Goal: Information Seeking & Learning: Find specific fact

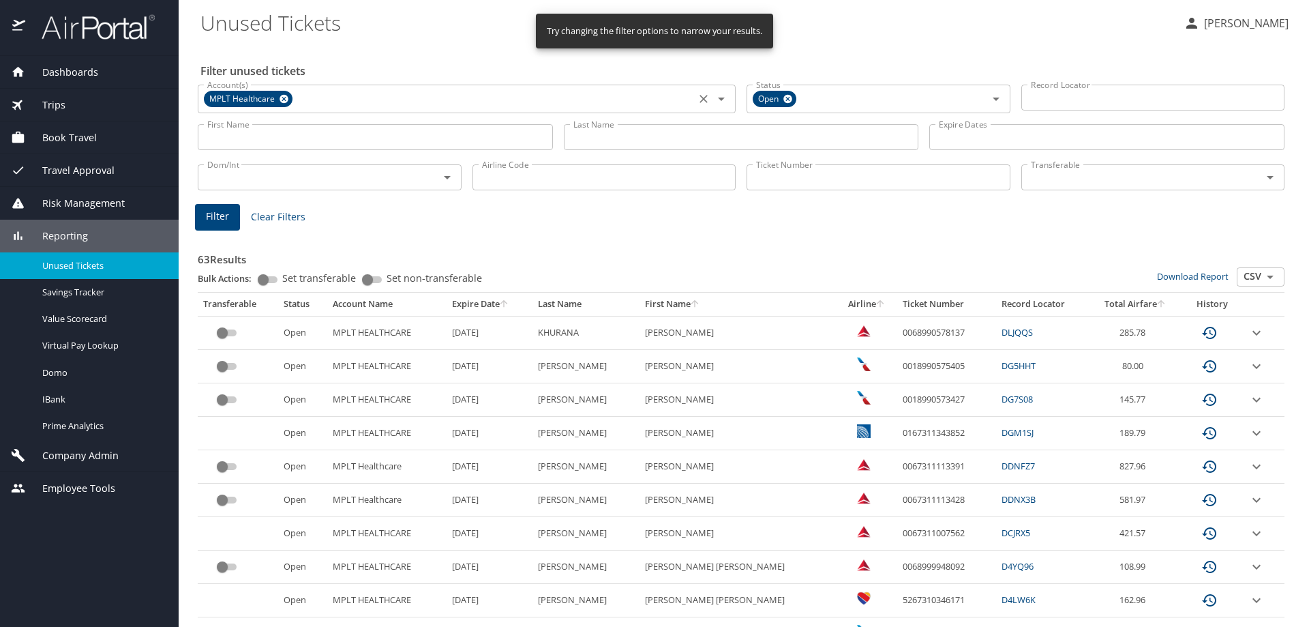
click at [288, 98] on icon at bounding box center [284, 98] width 10 height 15
click at [286, 95] on input "Account(s)" at bounding box center [447, 98] width 490 height 18
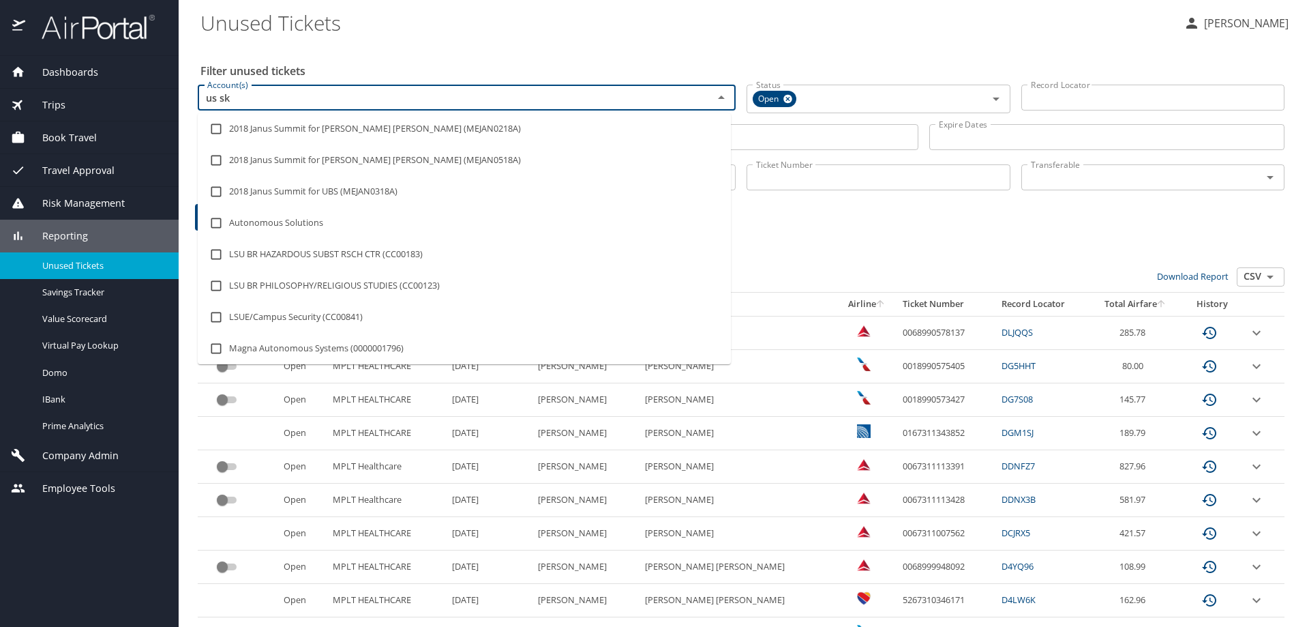
type input "us ski"
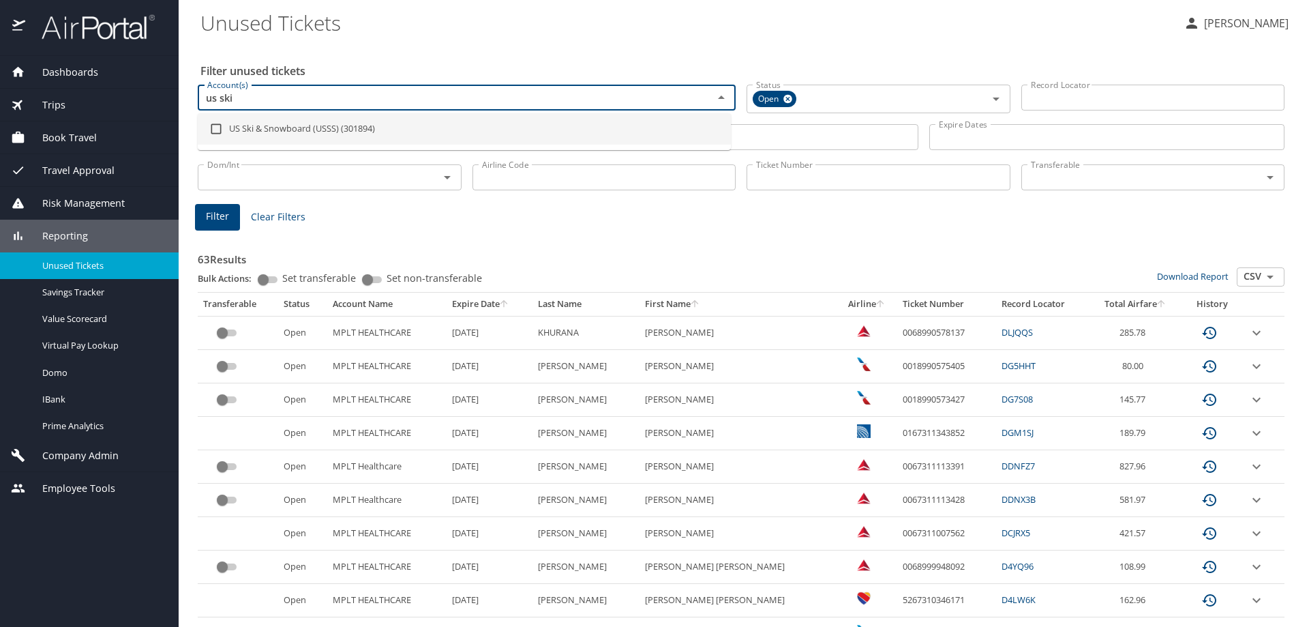
click at [212, 128] on input "checkbox" at bounding box center [216, 129] width 26 height 26
checkbox input "true"
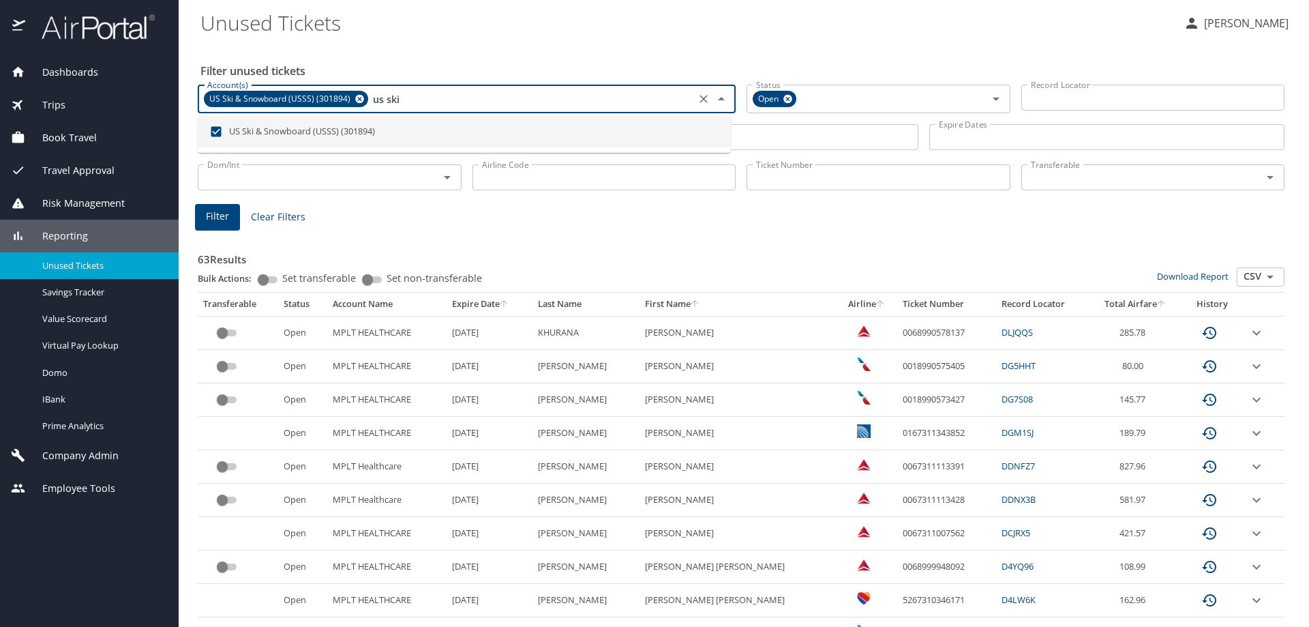
type input "us ski"
click at [209, 214] on span "Filter" at bounding box center [217, 216] width 23 height 17
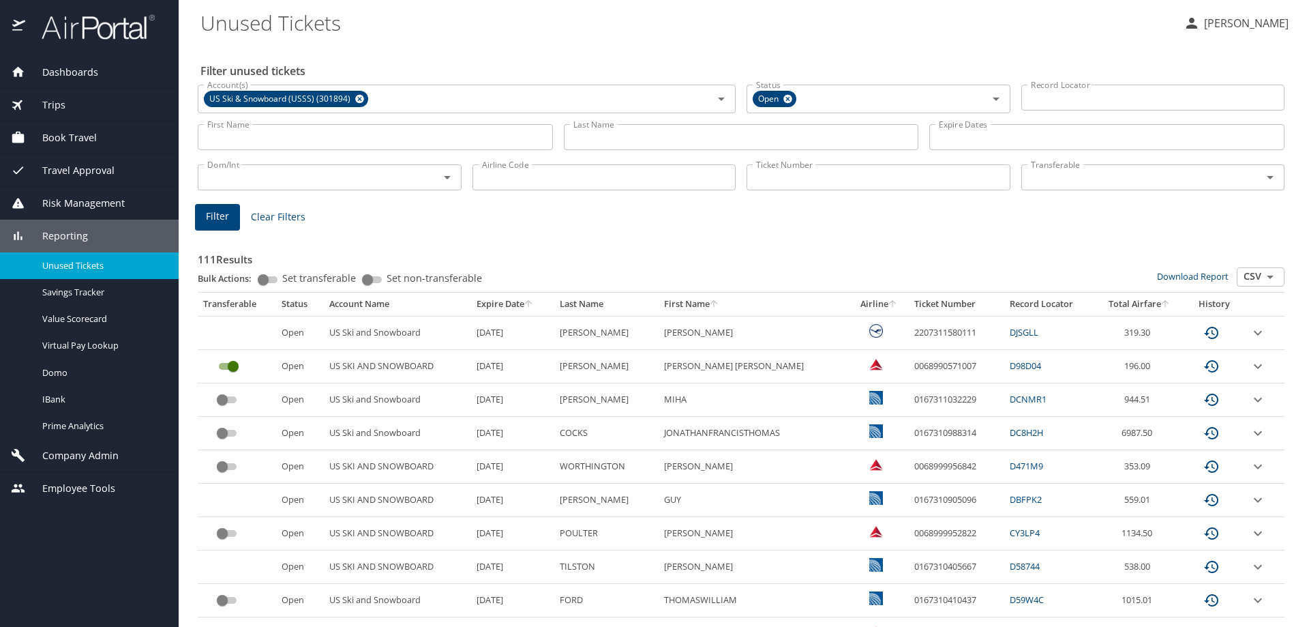
click at [572, 175] on input "Airline Code" at bounding box center [605, 177] width 264 height 26
type input "f"
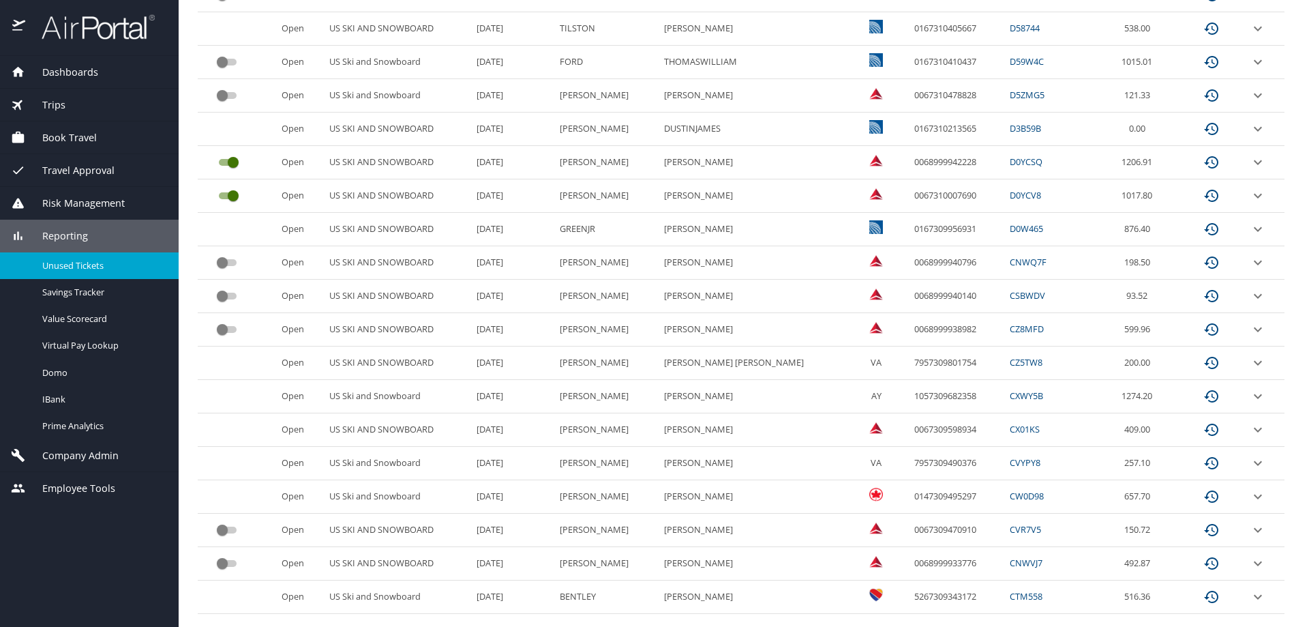
scroll to position [567, 0]
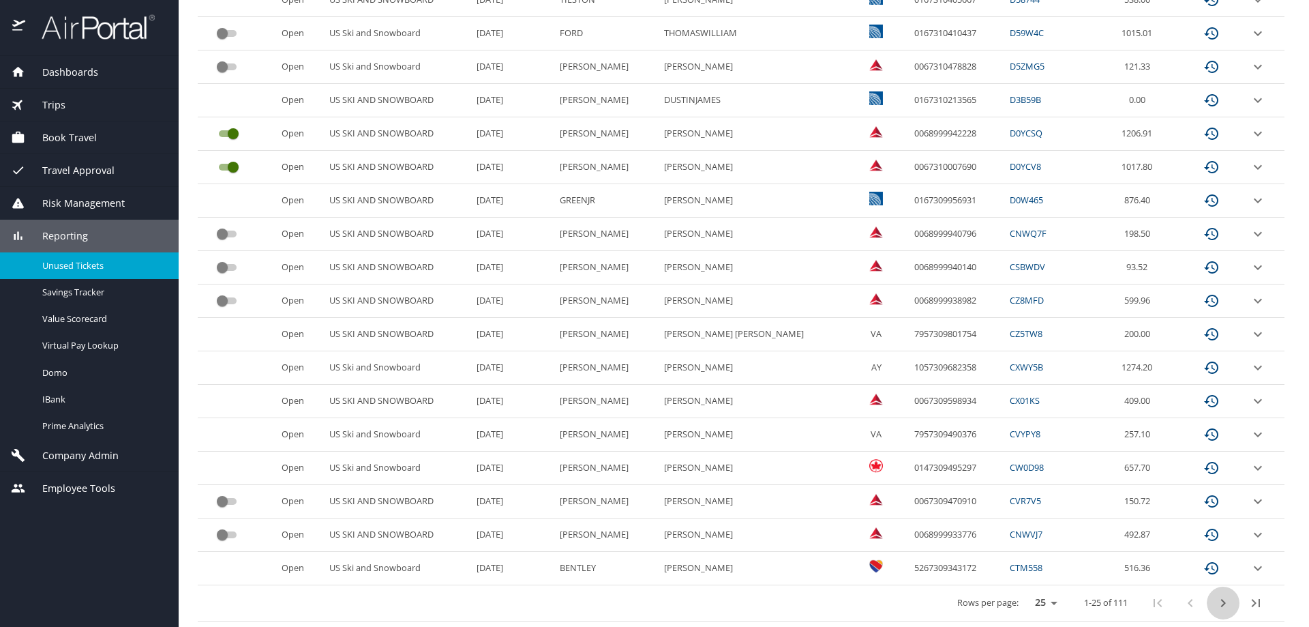
click at [1215, 599] on icon "next page" at bounding box center [1223, 603] width 16 height 16
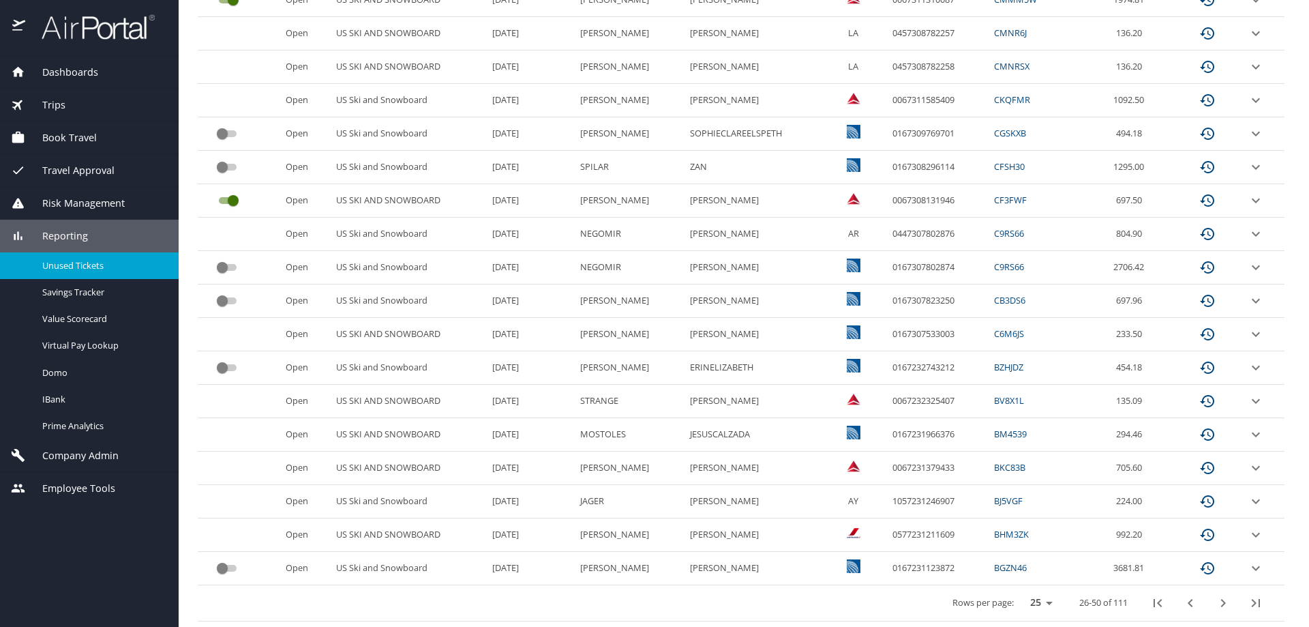
click at [998, 497] on link "BJ5VGF" at bounding box center [1008, 500] width 29 height 12
click at [998, 498] on link "BJ5VGF" at bounding box center [1008, 500] width 29 height 12
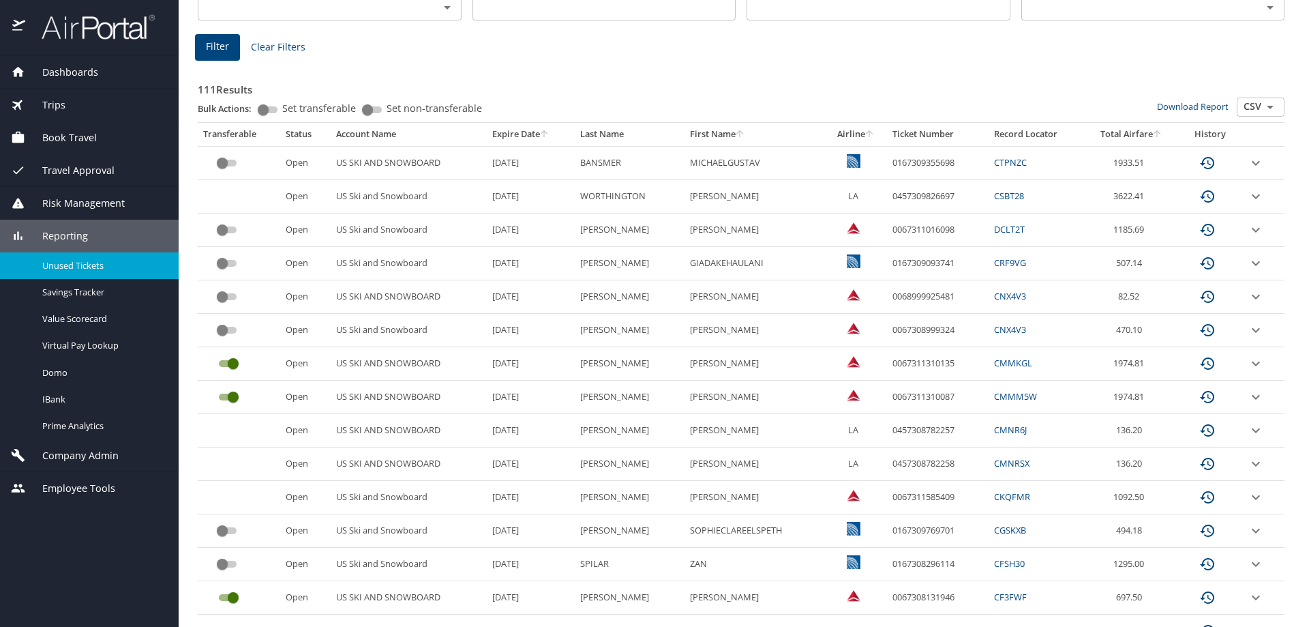
scroll to position [0, 0]
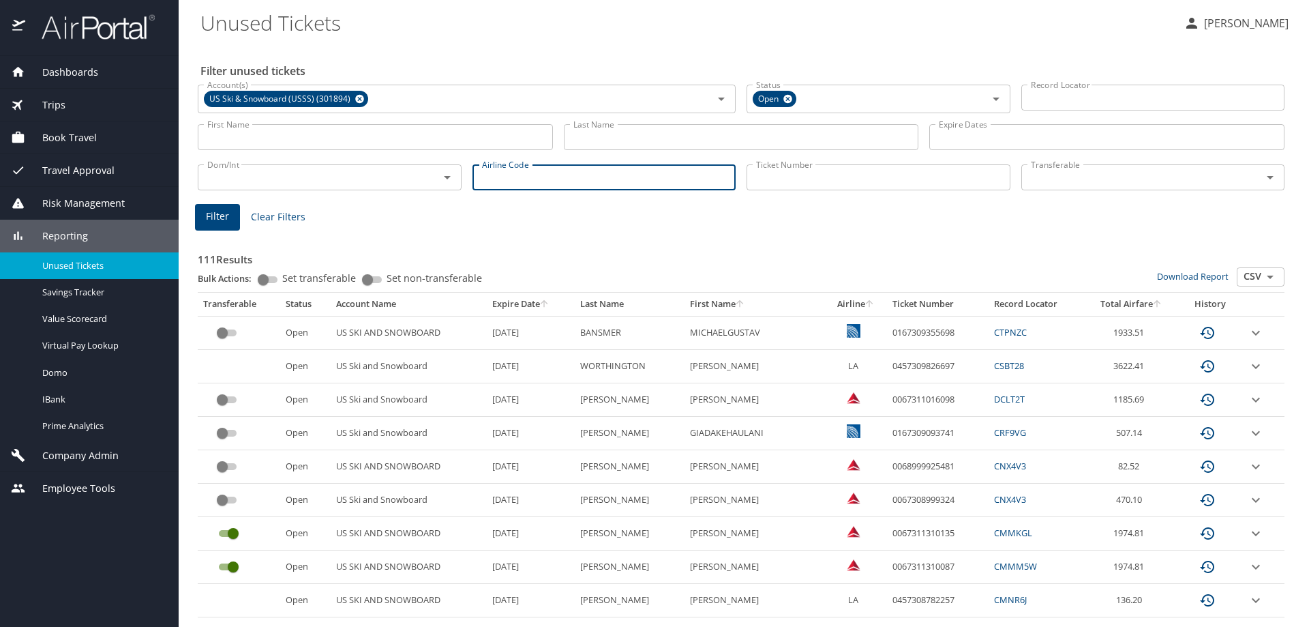
click at [556, 176] on input "Airline Code" at bounding box center [605, 177] width 264 height 26
type input "ay"
click at [232, 217] on button "Filter" at bounding box center [217, 217] width 45 height 27
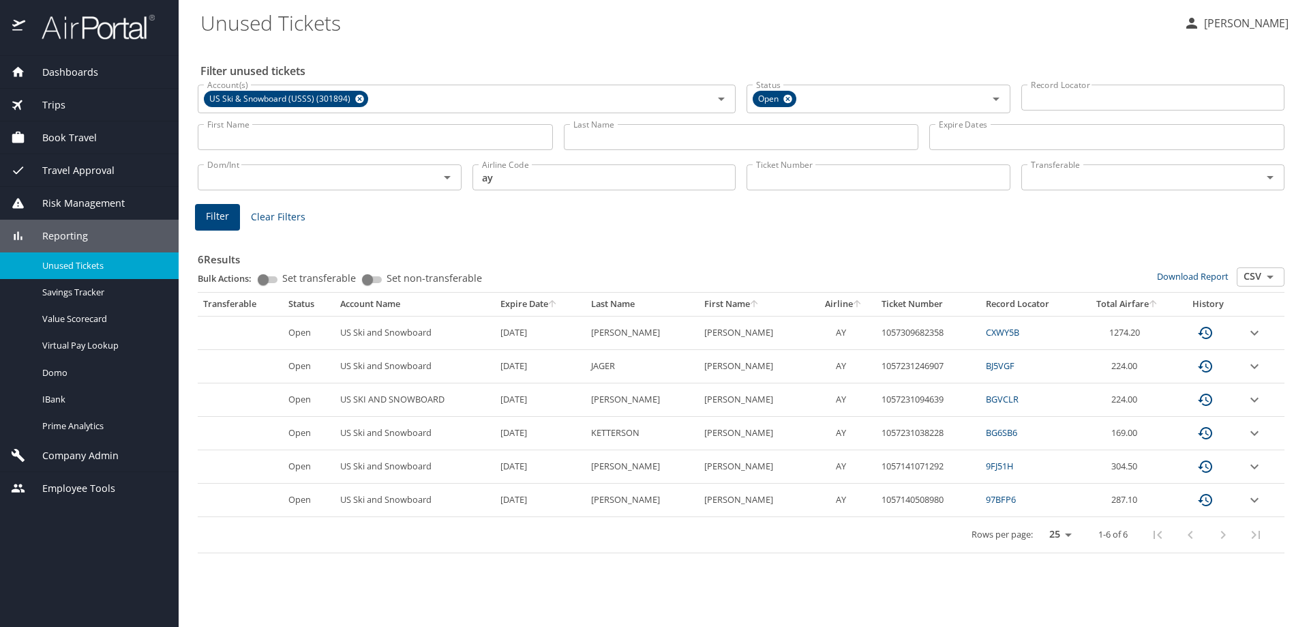
click at [91, 451] on span "Company Admin" at bounding box center [71, 455] width 93 height 15
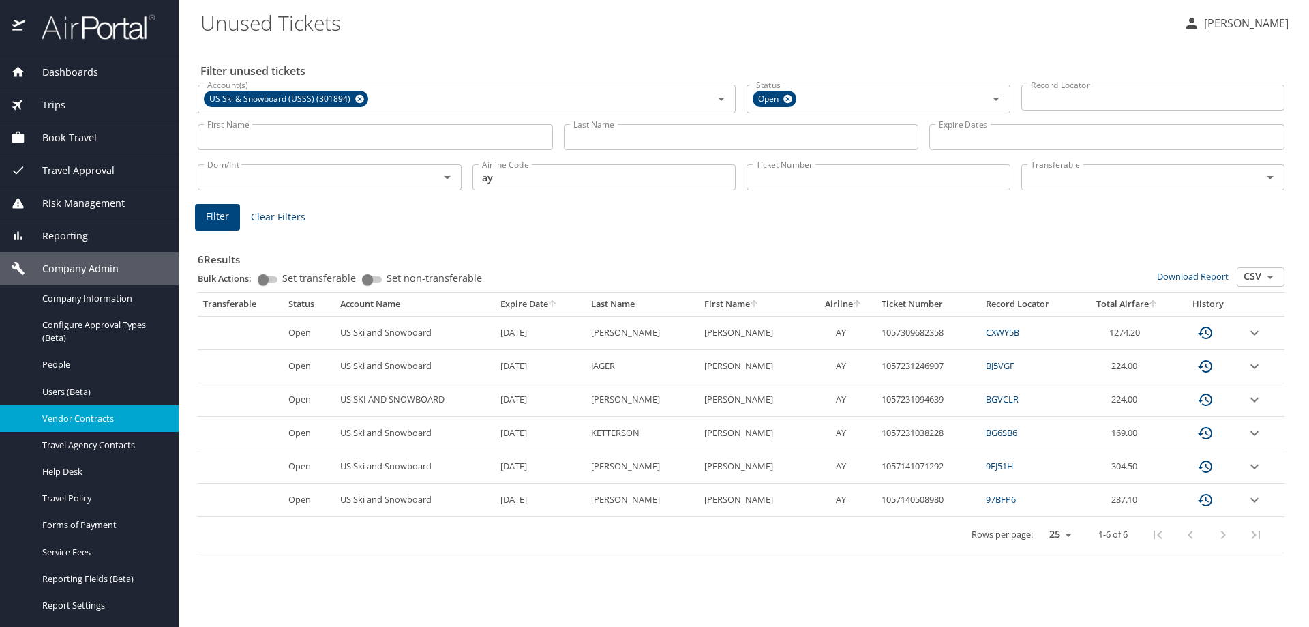
click at [92, 415] on span "Vendor Contracts" at bounding box center [102, 418] width 120 height 13
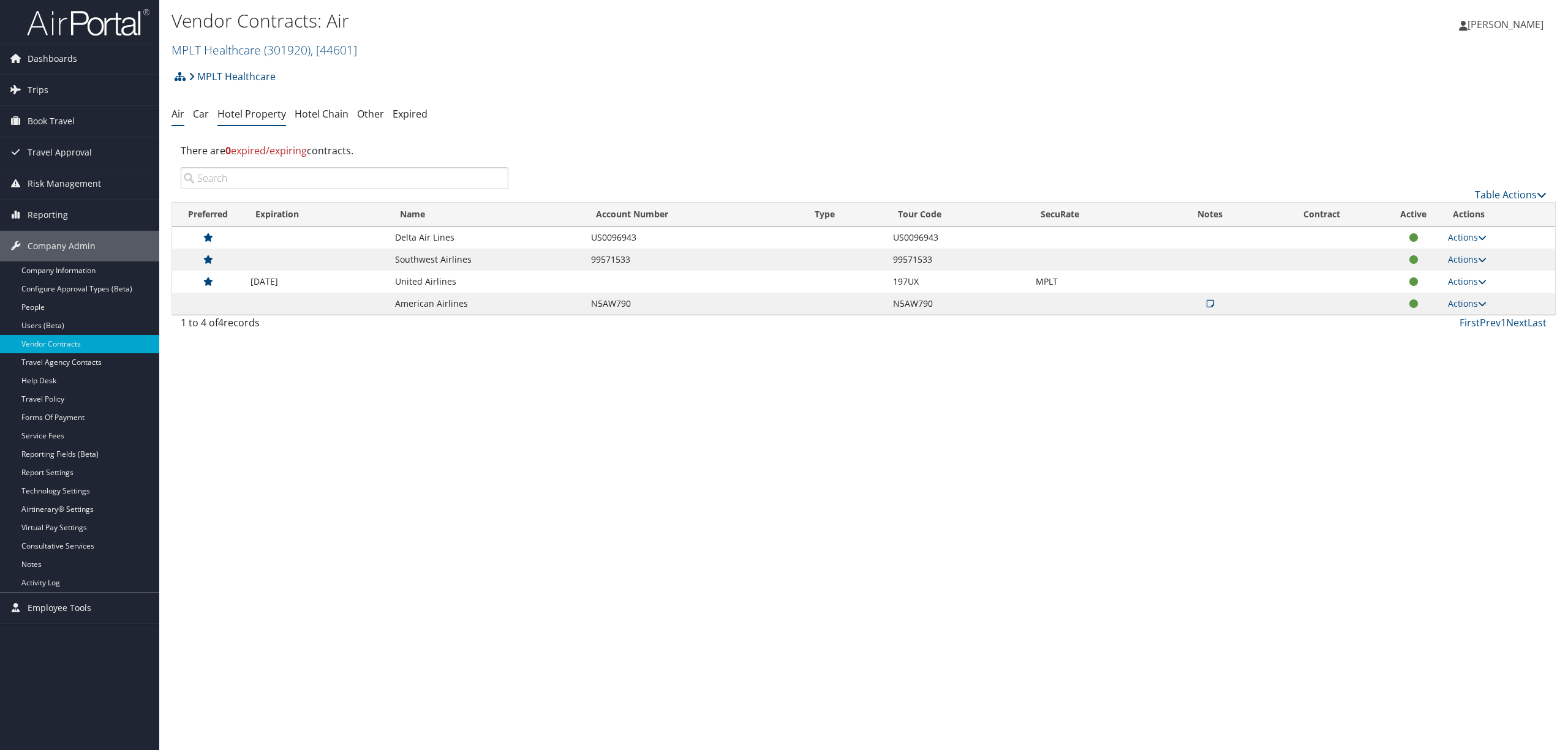
click at [260, 117] on link "Hotel Property" at bounding box center [251, 113] width 68 height 13
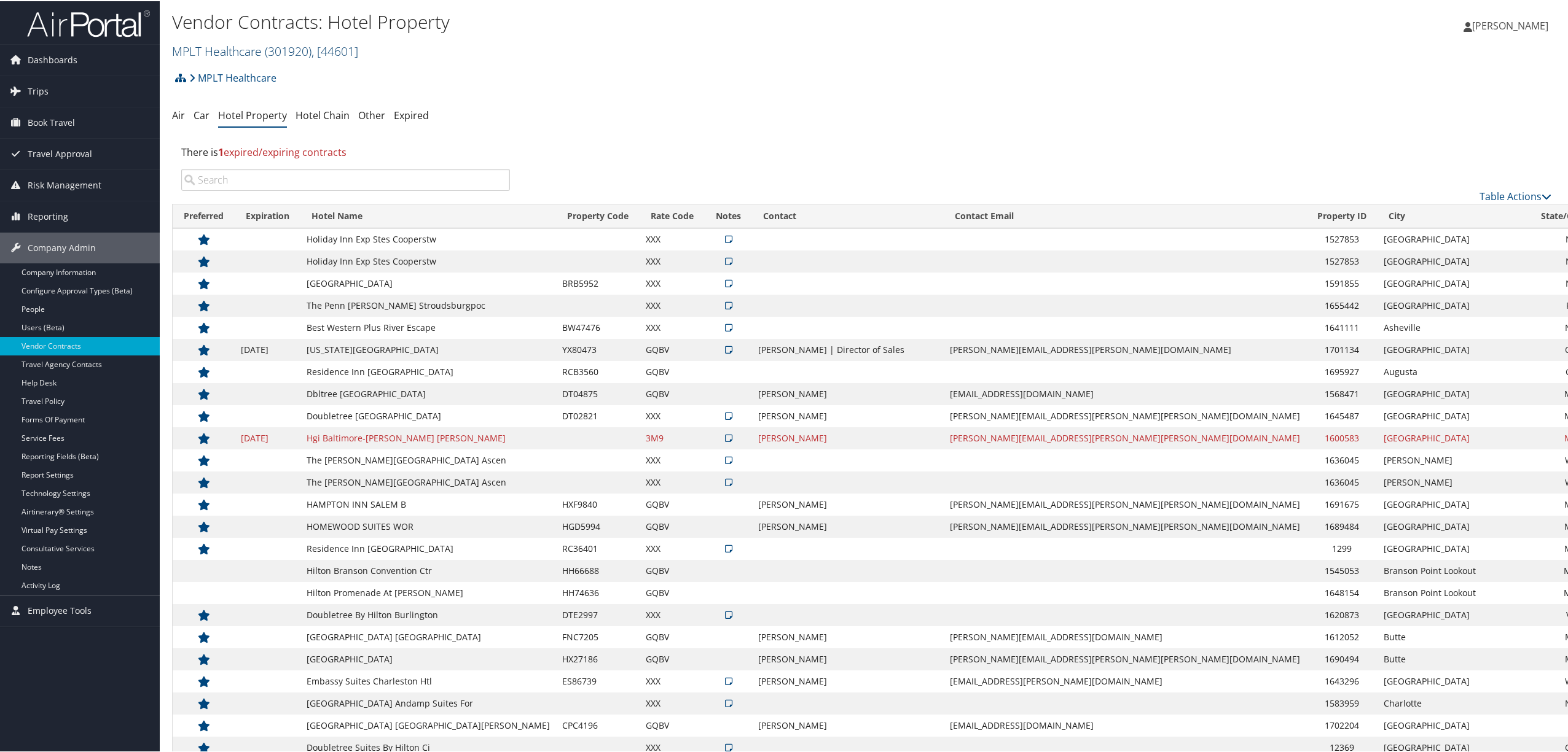
click at [261, 51] on link "MPLT Healthcare ( 301920 ) , [ 44601 ]" at bounding box center [265, 50] width 187 height 16
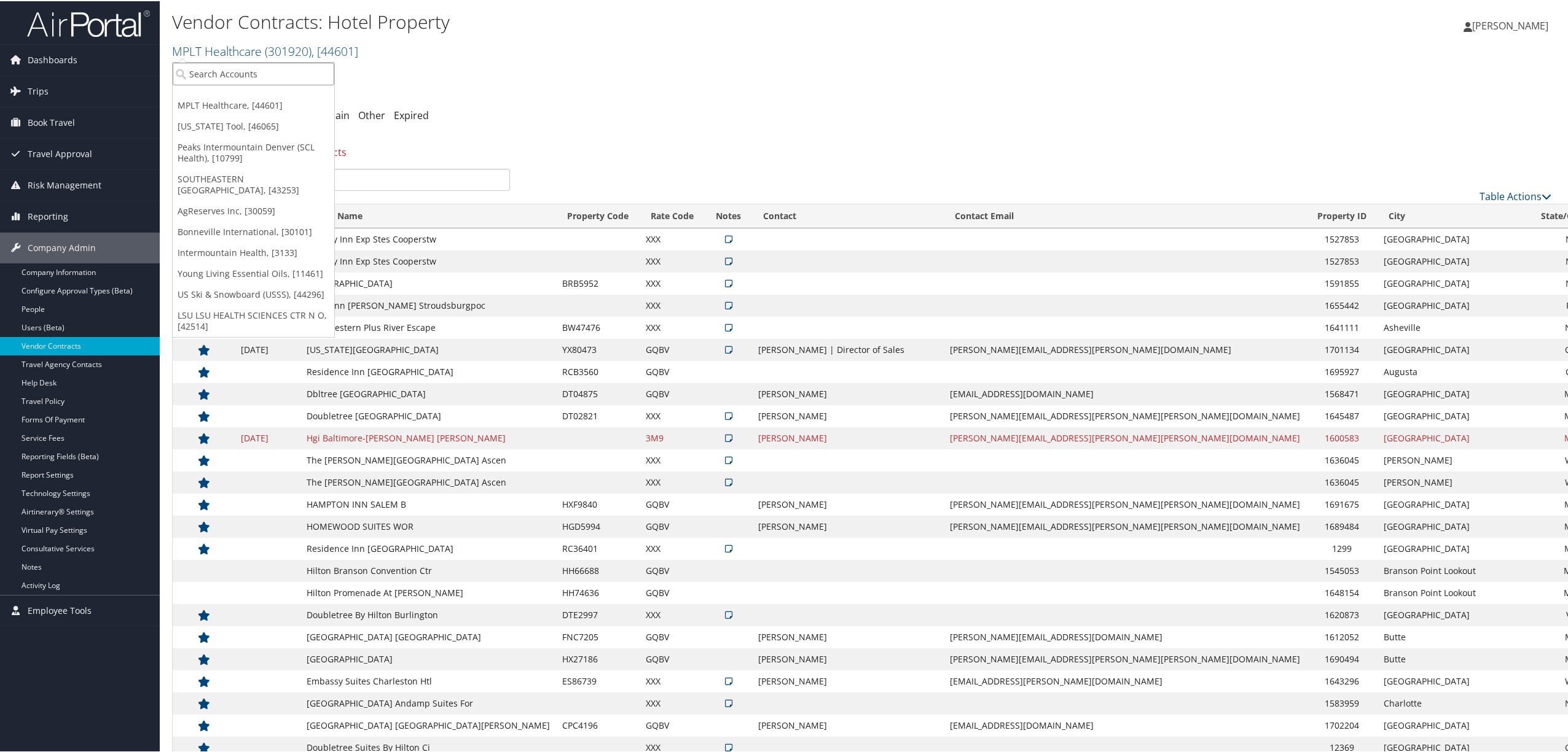
click at [259, 77] on input "search" at bounding box center [253, 72] width 161 height 23
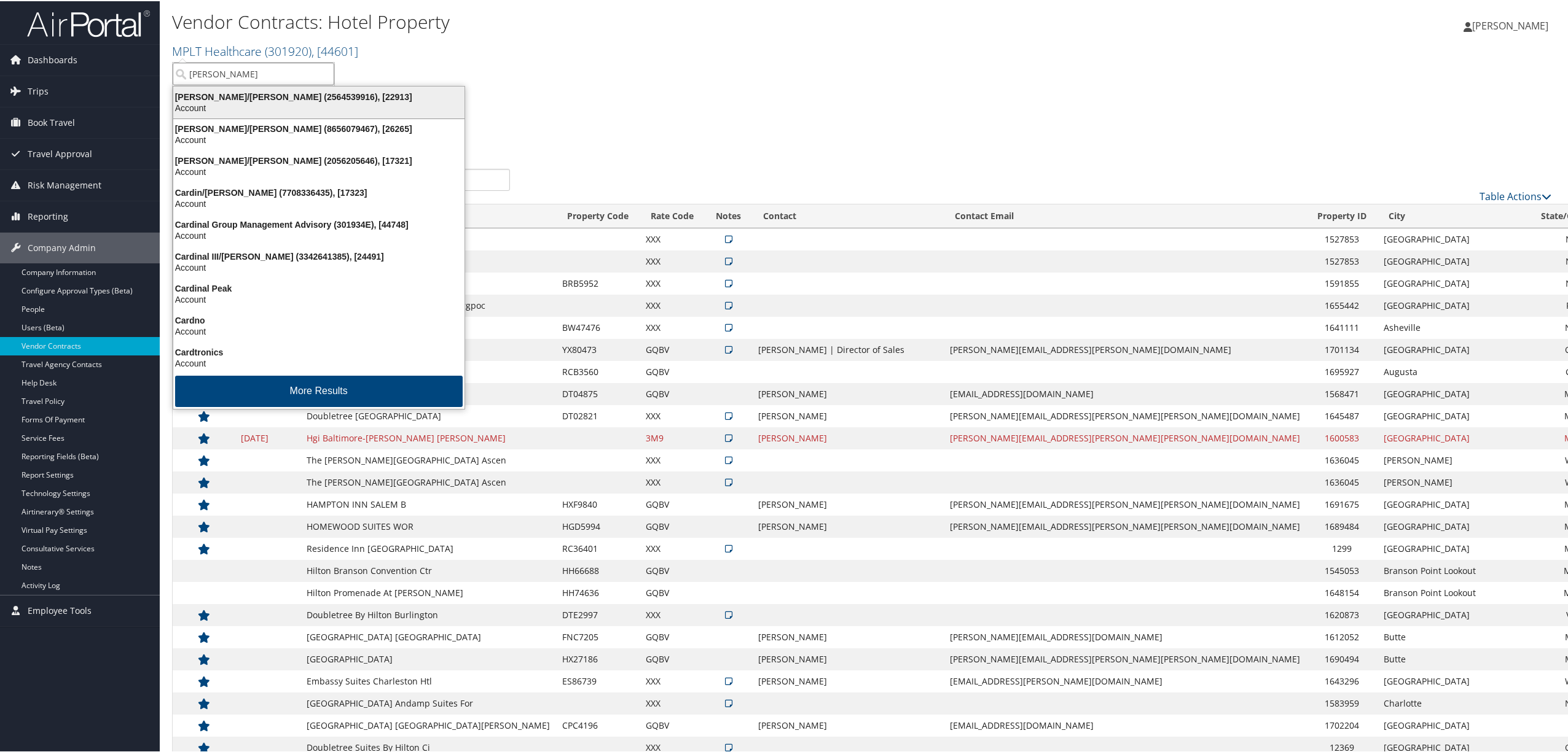
type input "[PERSON_NAME]"
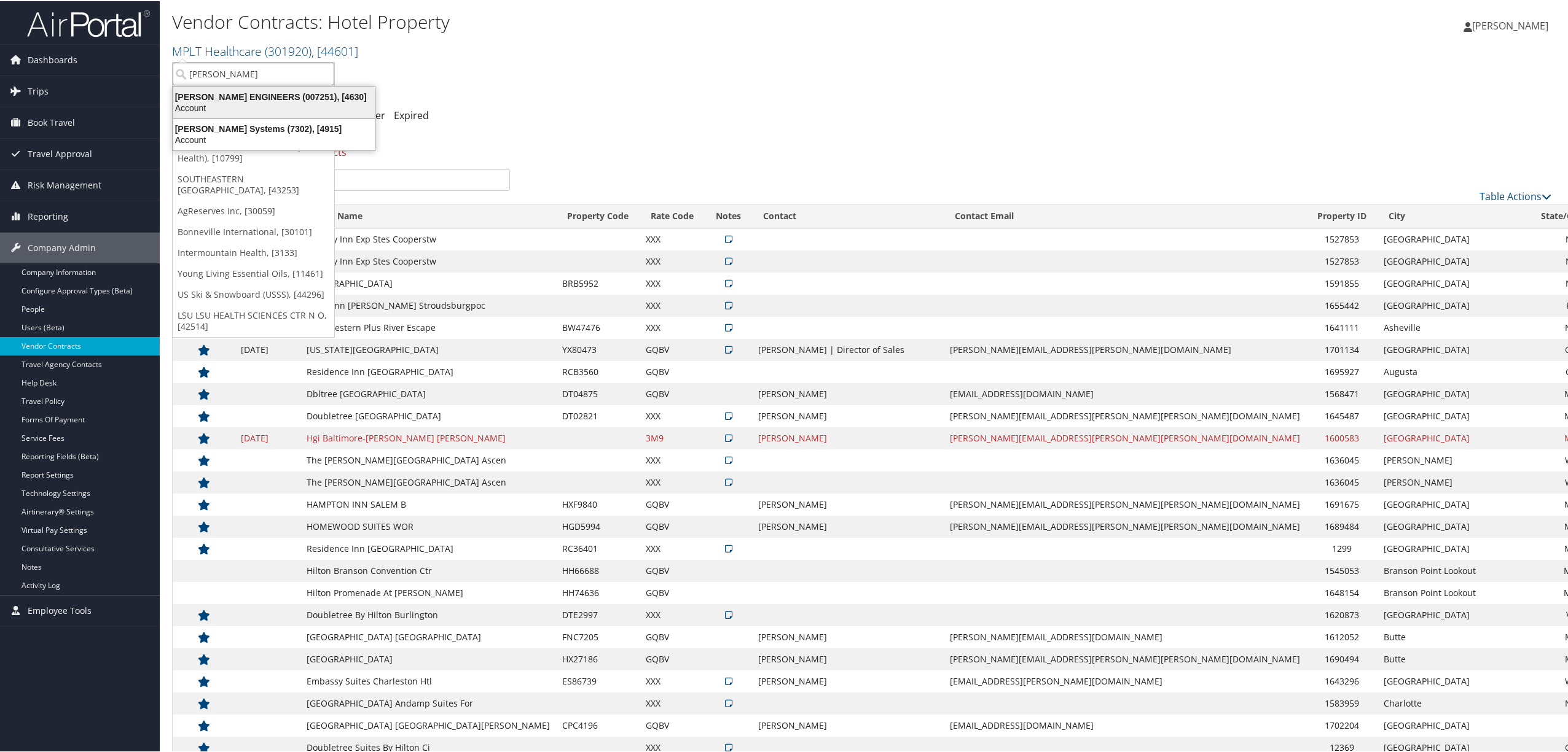
click at [262, 95] on div "[PERSON_NAME] ENGINEERS (007251), [4630]" at bounding box center [274, 95] width 216 height 11
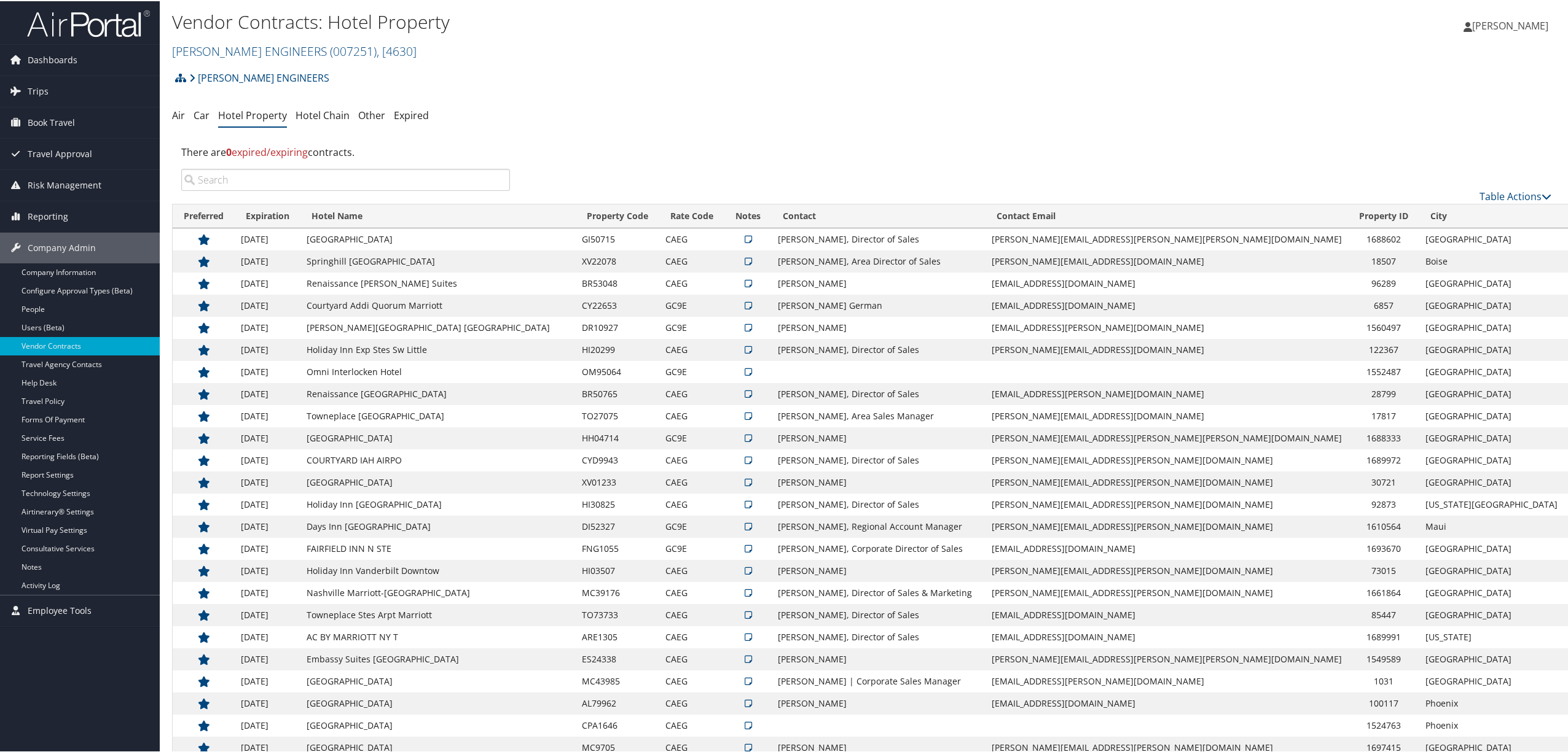
click at [287, 178] on input "search" at bounding box center [345, 178] width 329 height 23
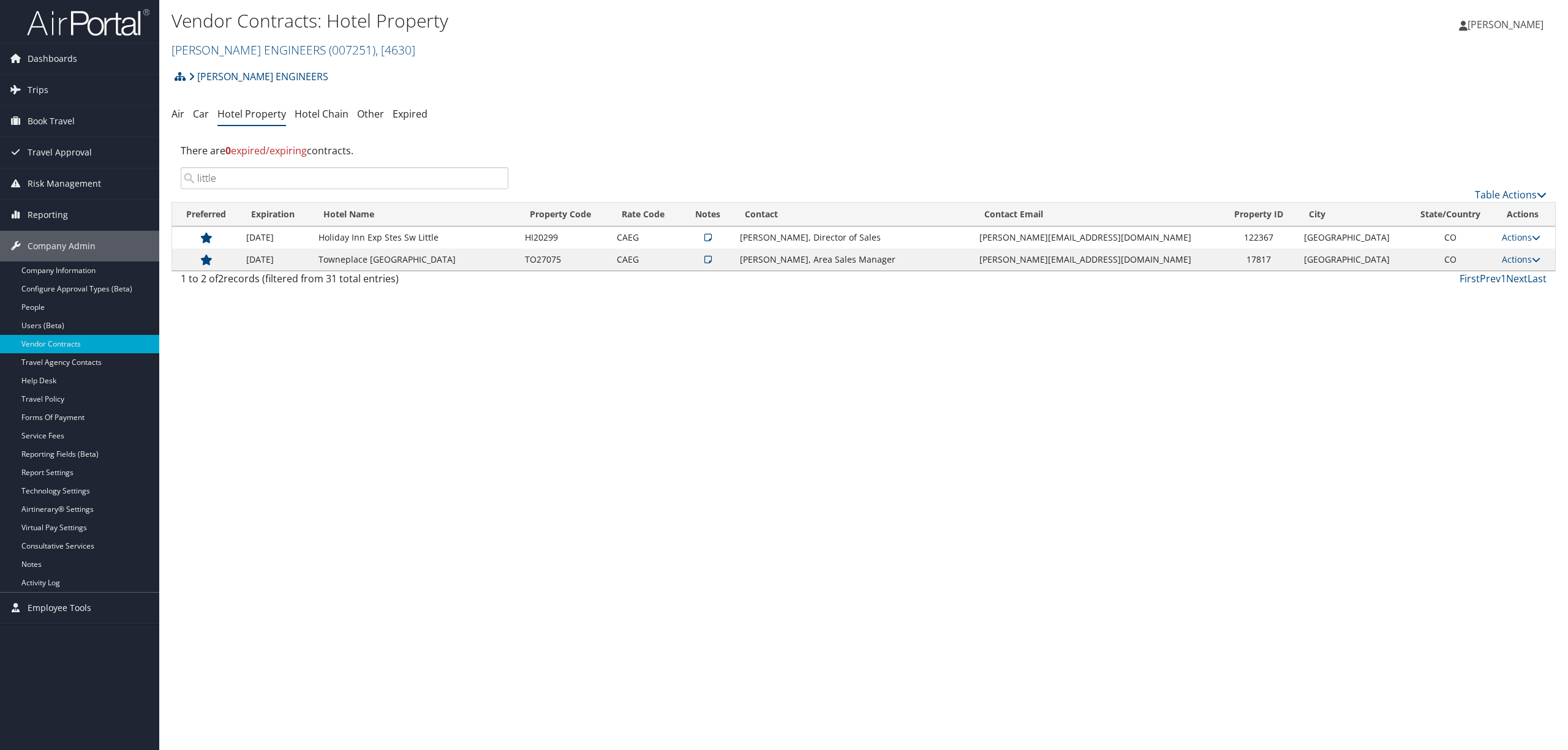
type input "little"
drag, startPoint x: 660, startPoint y: 236, endPoint x: 640, endPoint y: 236, distance: 20.0
click at [640, 236] on td "CAEG" at bounding box center [647, 237] width 72 height 22
copy td "CAEG"
click at [38, 208] on span "Reporting" at bounding box center [48, 215] width 40 height 31
